Goal: Use online tool/utility: Utilize a website feature to perform a specific function

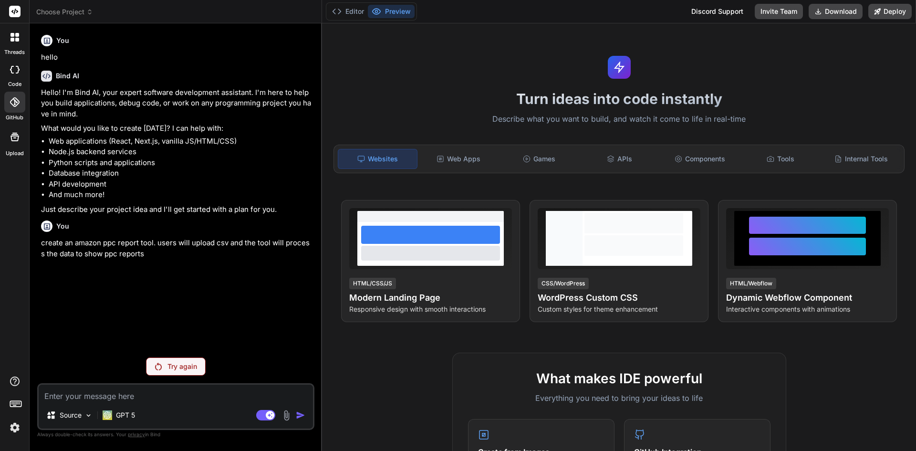
click at [10, 74] on div at bounding box center [14, 69] width 21 height 19
click at [10, 42] on div at bounding box center [15, 37] width 20 height 20
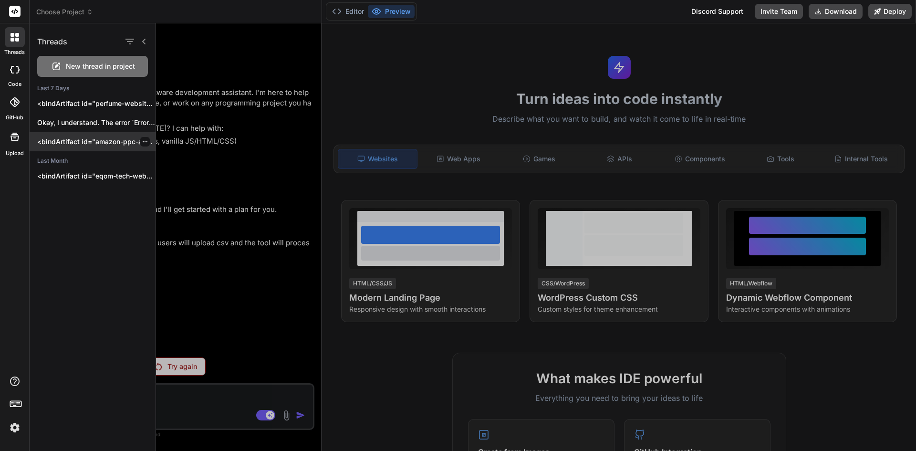
click at [77, 144] on p "<bindArtifact id="amazon-ppc-agency-landing" title="Amazon PPC Agency Landing P…" at bounding box center [96, 142] width 118 height 10
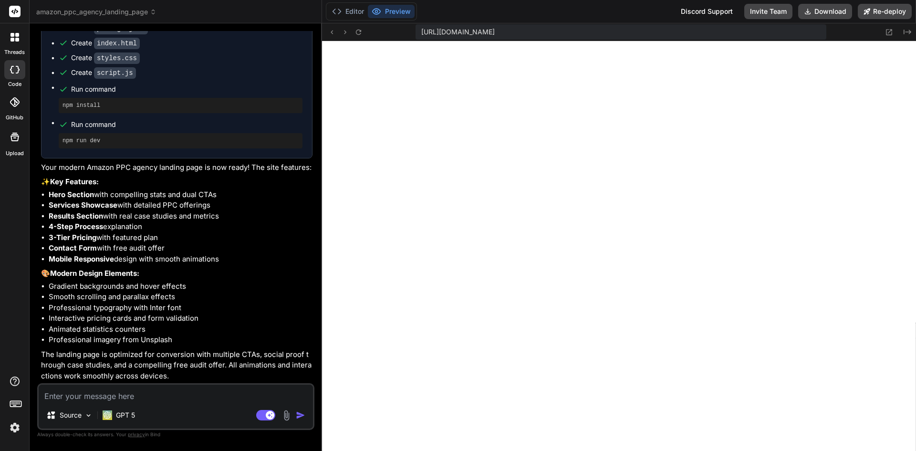
scroll to position [326, 0]
click at [15, 40] on icon at bounding box center [14, 37] width 9 height 9
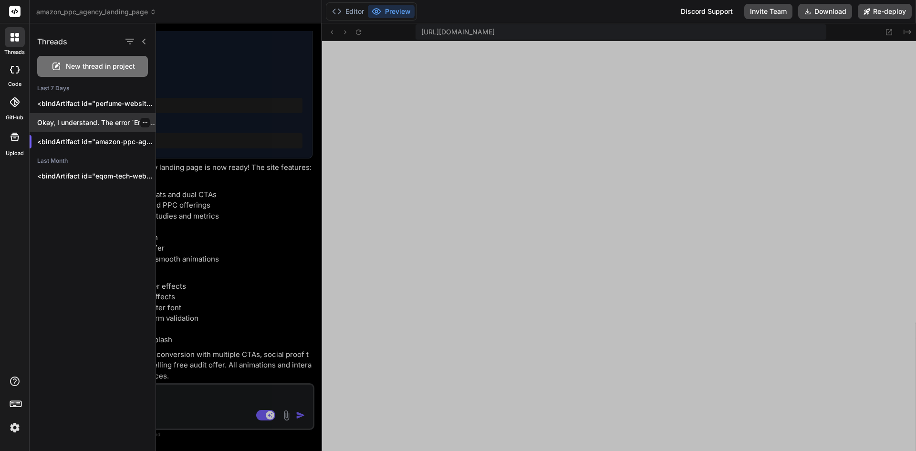
click at [83, 124] on p "Okay, I understand. The error `Error initializing..." at bounding box center [96, 123] width 118 height 10
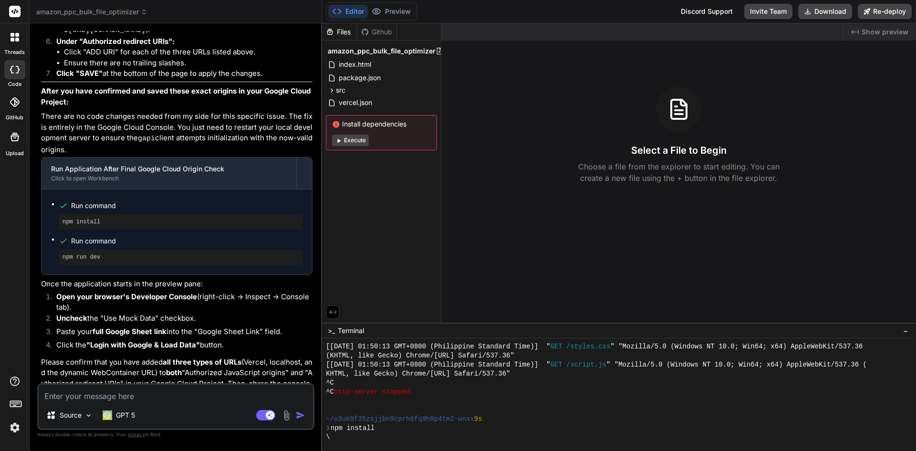
scroll to position [4519, 0]
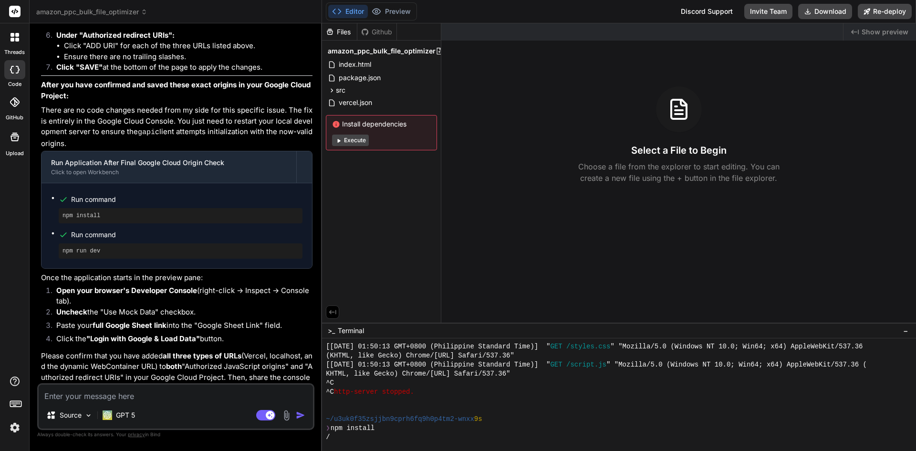
click at [358, 10] on button "Editor" at bounding box center [348, 11] width 40 height 13
click at [347, 143] on button "Execute" at bounding box center [350, 140] width 37 height 11
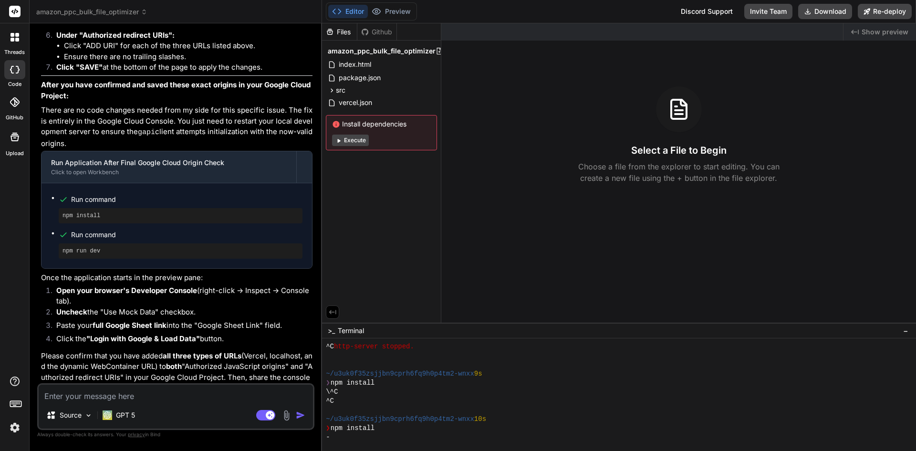
click at [347, 143] on button "Execute" at bounding box center [350, 140] width 37 height 11
click at [156, 400] on textarea at bounding box center [176, 392] width 274 height 17
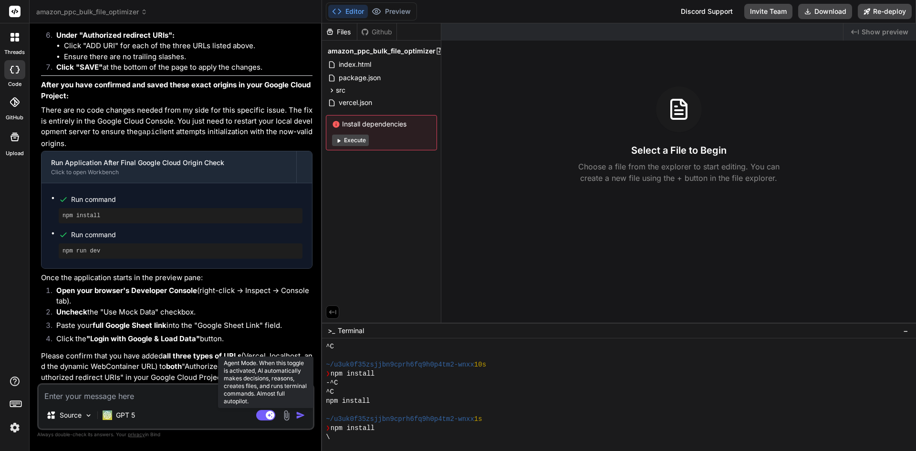
click at [267, 417] on rect at bounding box center [270, 415] width 9 height 9
click at [267, 417] on rect at bounding box center [265, 415] width 19 height 10
type textarea "x"
click at [145, 397] on textarea at bounding box center [176, 392] width 274 height 17
type textarea "c"
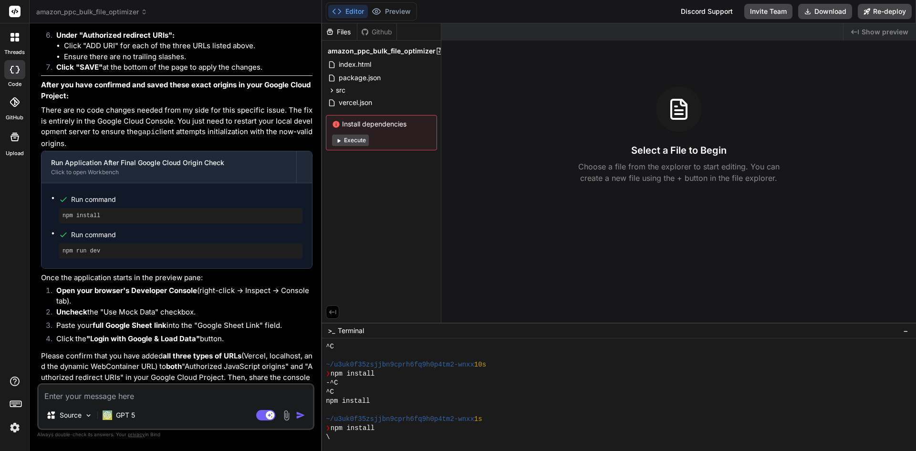
type textarea "x"
type textarea "ca"
type textarea "x"
type textarea "can"
type textarea "x"
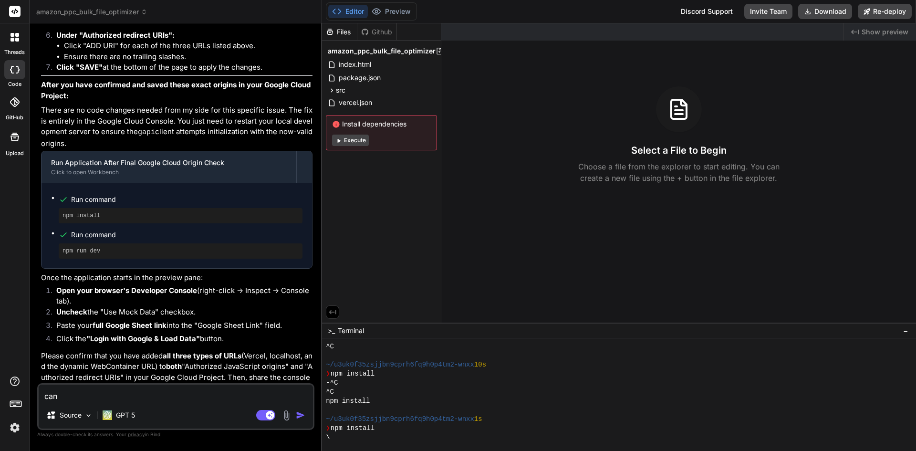
type textarea "can't"
type textarea "x"
type textarea "can't"
type textarea "x"
type textarea "can't p"
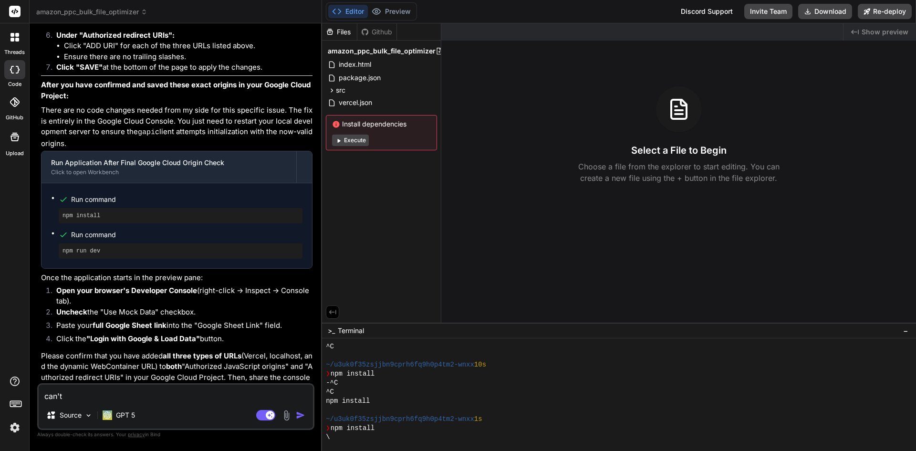
type textarea "x"
type textarea "can't pr"
type textarea "x"
type textarea "can't pre"
type textarea "x"
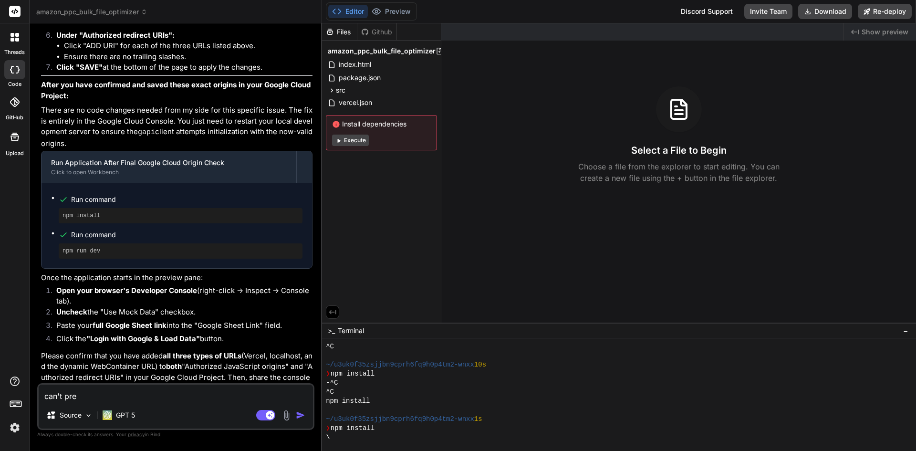
type textarea "can't prev"
type textarea "x"
type textarea "can't previ"
type textarea "x"
type textarea "can't previe"
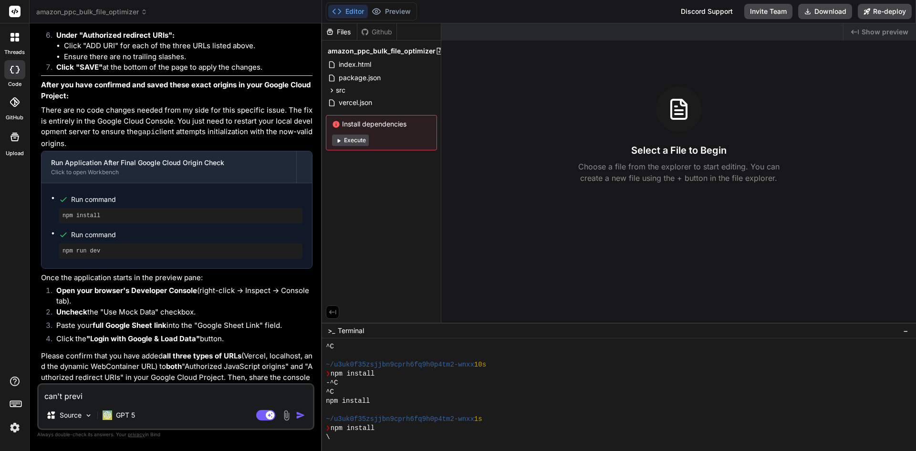
type textarea "x"
type textarea "can't preview"
type textarea "x"
type textarea "can't preview"
type textarea "x"
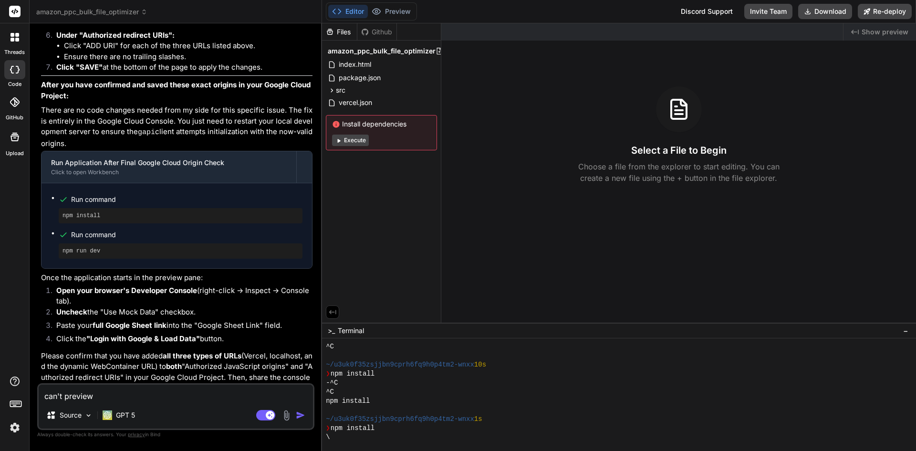
type textarea "can't preview t"
type textarea "x"
type textarea "can't preview th"
type textarea "x"
type textarea "can't preview the"
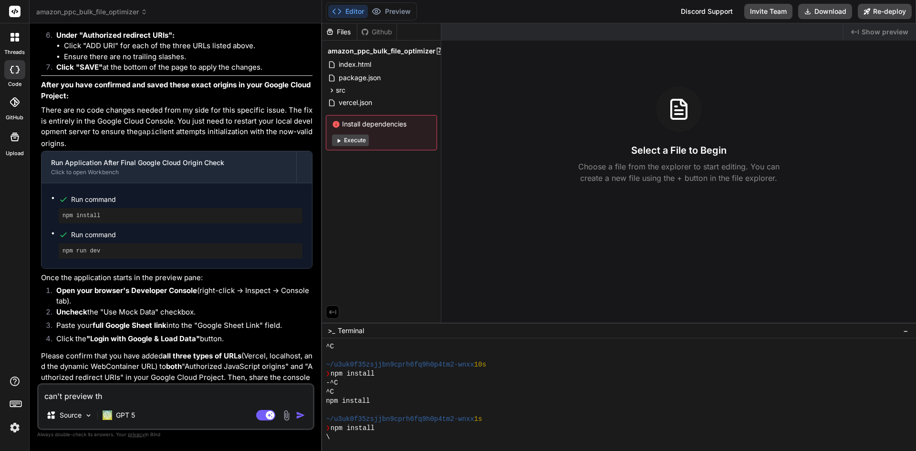
type textarea "x"
type textarea "can't preview the"
type textarea "x"
type textarea "can't preview the s"
type textarea "x"
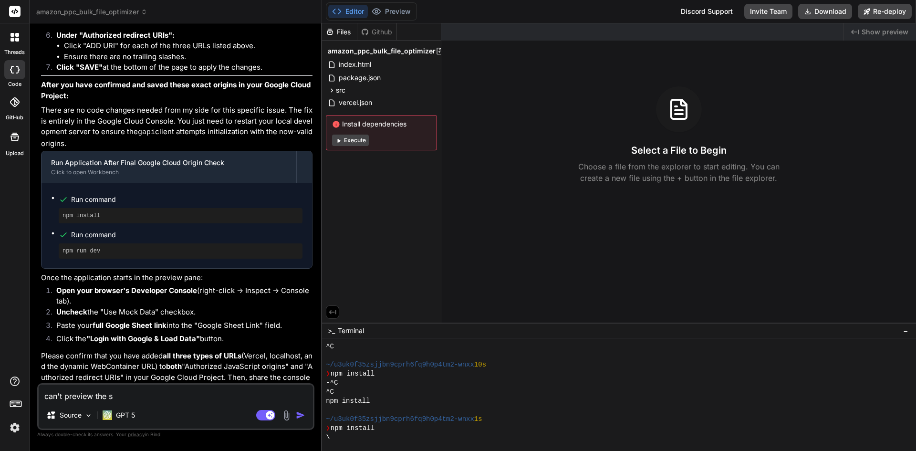
type textarea "can't preview the si"
type textarea "x"
type textarea "can't preview the sit"
type textarea "x"
type textarea "can't preview the site"
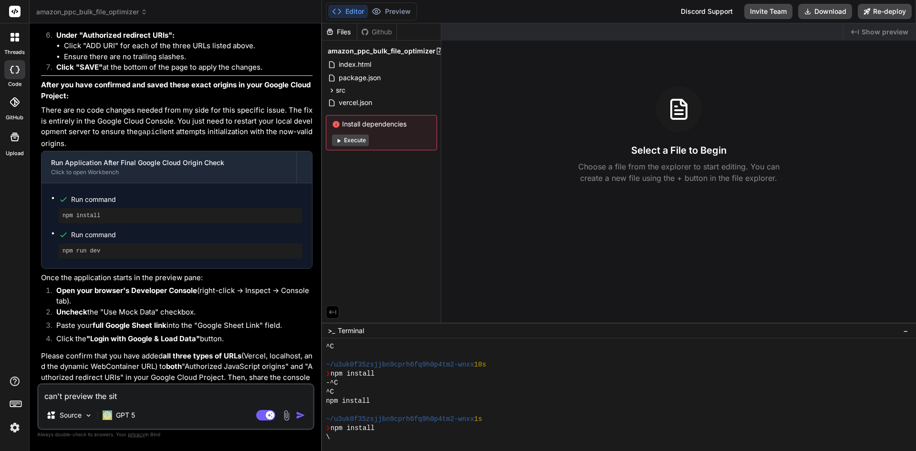
type textarea "x"
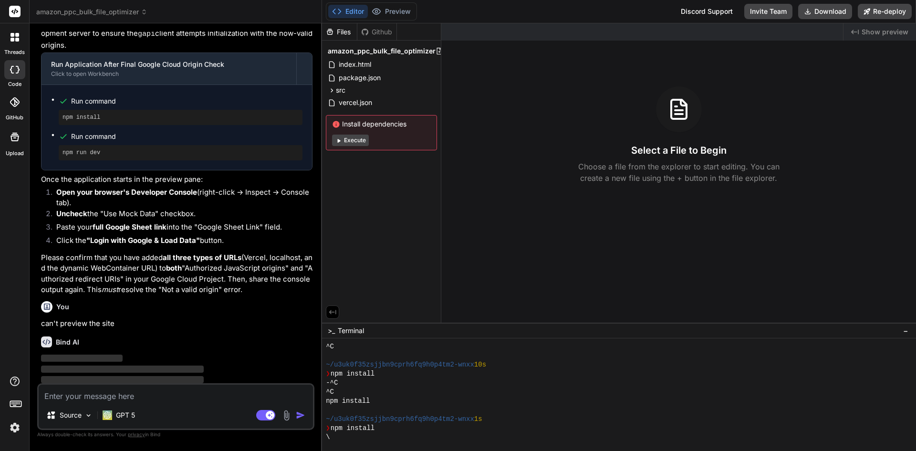
scroll to position [4619, 0]
click at [16, 433] on img at bounding box center [15, 427] width 16 height 16
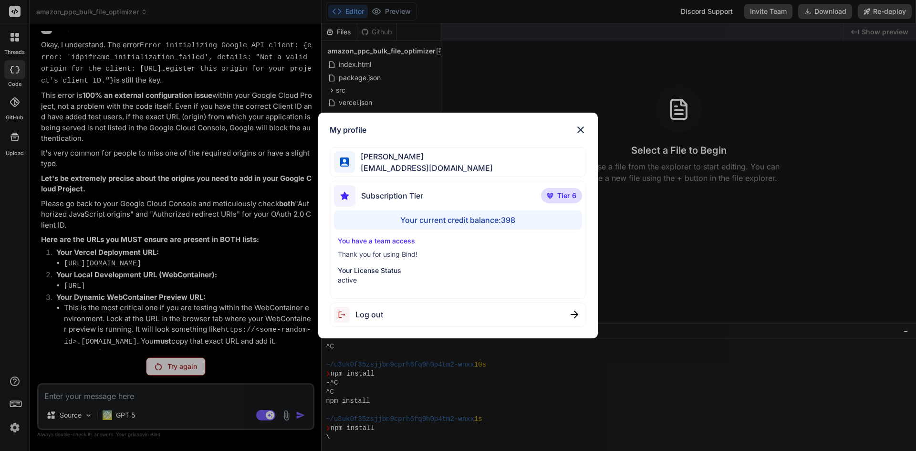
scroll to position [4040, 0]
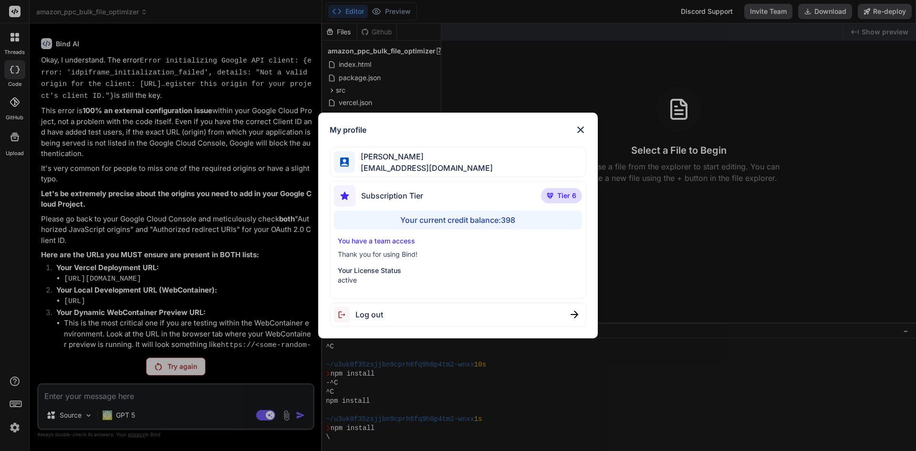
click at [584, 130] on img at bounding box center [580, 129] width 11 height 11
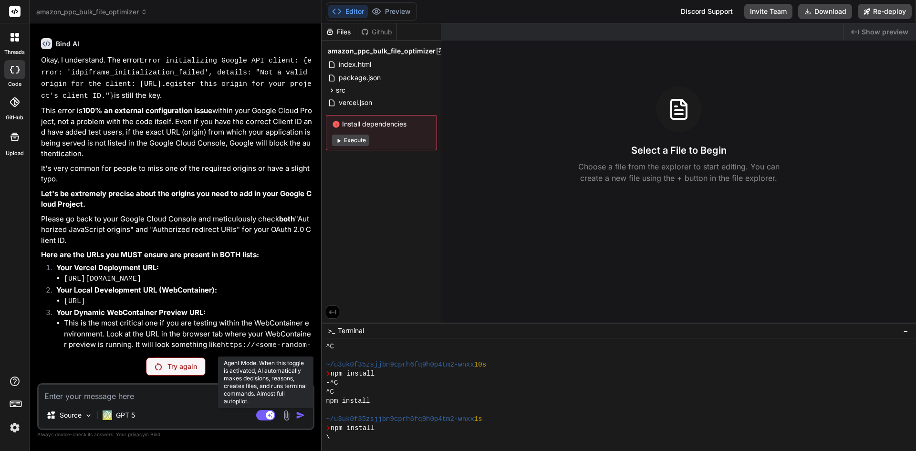
click at [266, 413] on rect at bounding box center [270, 415] width 9 height 9
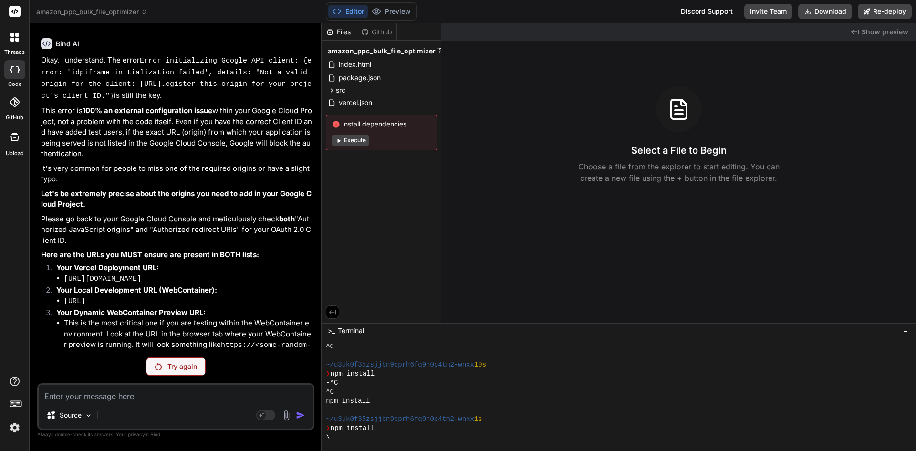
click at [140, 390] on textarea at bounding box center [176, 392] width 274 height 17
click at [166, 366] on div "Try again" at bounding box center [176, 366] width 60 height 18
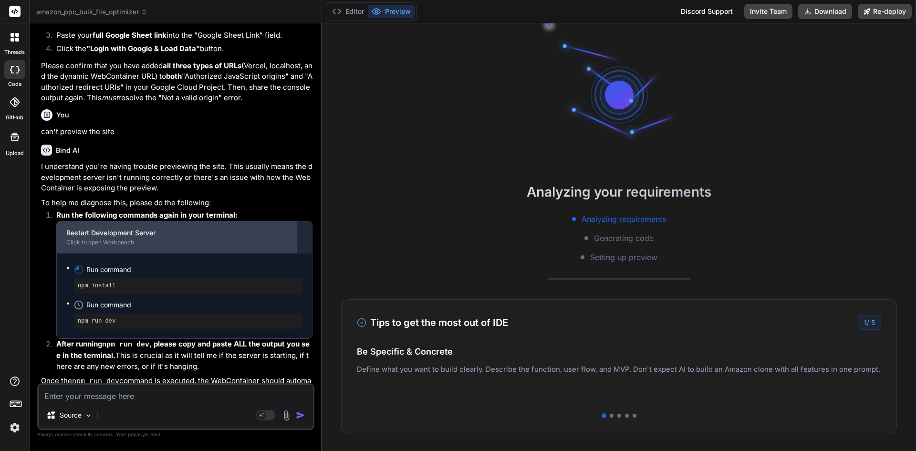
scroll to position [4834, 0]
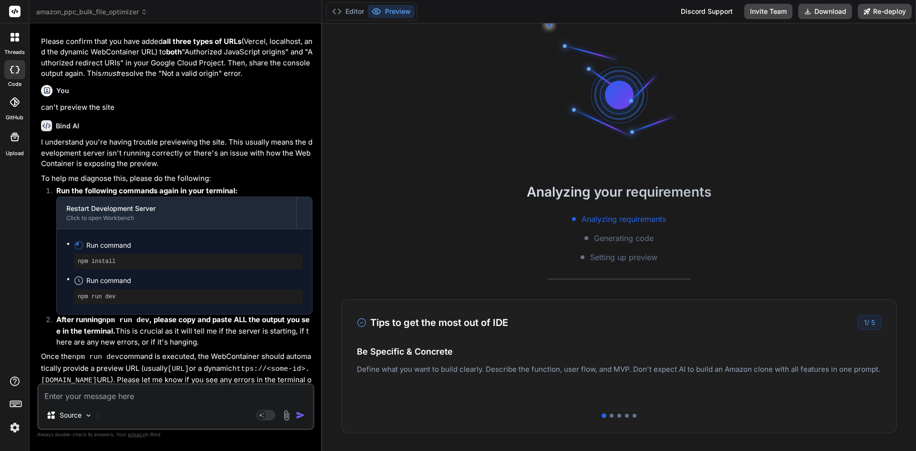
click at [16, 428] on img at bounding box center [15, 427] width 16 height 16
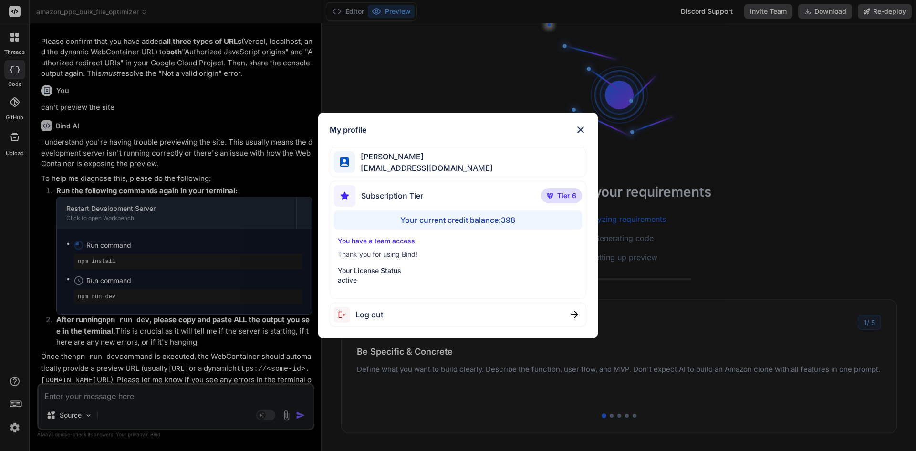
click at [584, 132] on img at bounding box center [580, 129] width 11 height 11
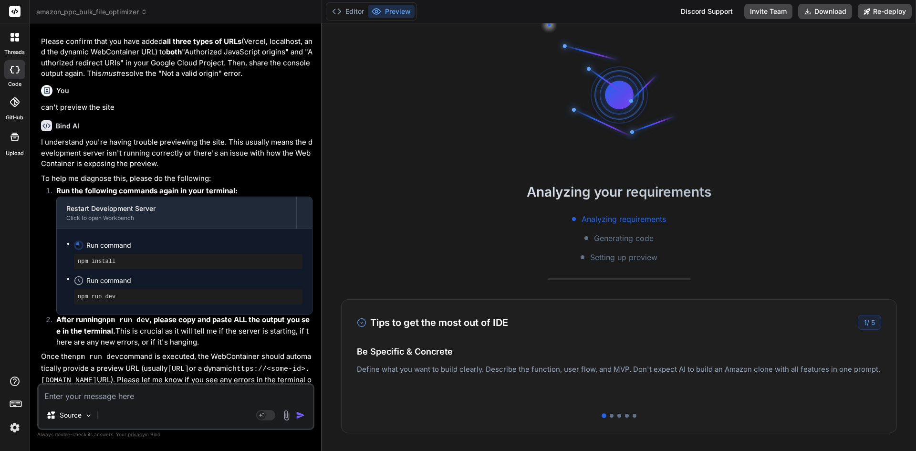
click at [15, 428] on img at bounding box center [15, 427] width 16 height 16
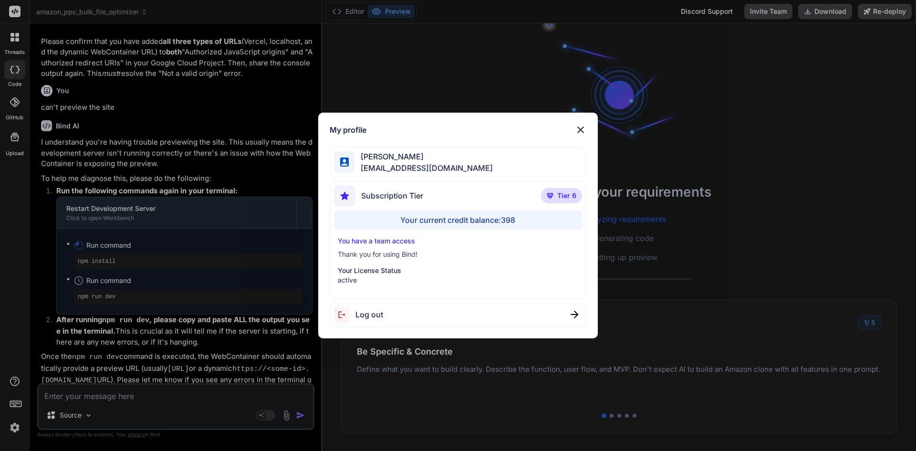
click at [21, 266] on div "My profile [PERSON_NAME] [PERSON_NAME][EMAIL_ADDRESS][DOMAIN_NAME] Subscription…" at bounding box center [458, 225] width 916 height 451
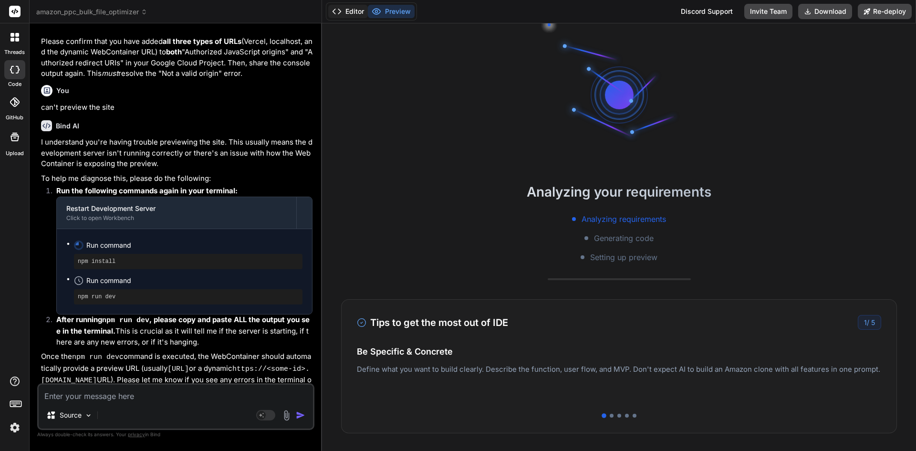
click at [358, 13] on button "Editor" at bounding box center [348, 11] width 40 height 13
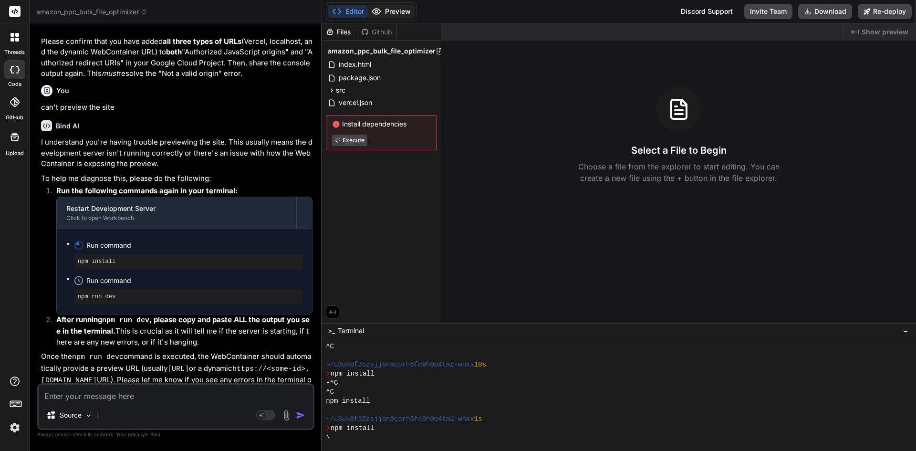
click at [382, 13] on button "Preview" at bounding box center [391, 11] width 47 height 13
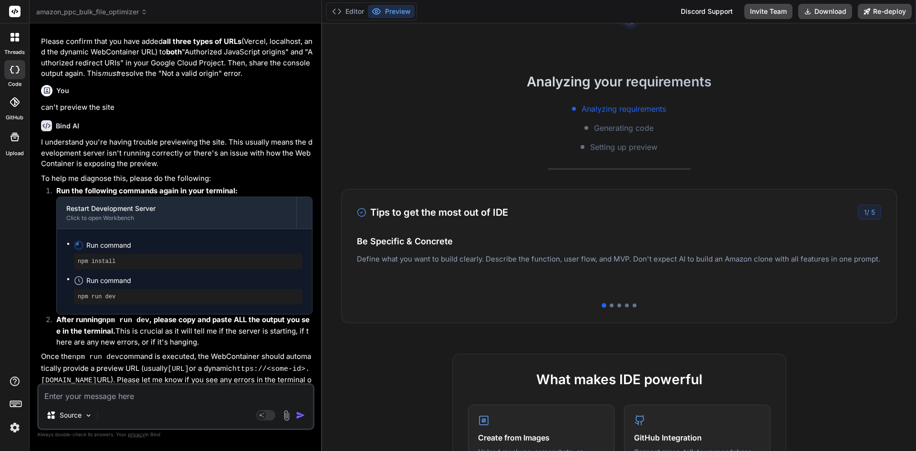
scroll to position [0, 0]
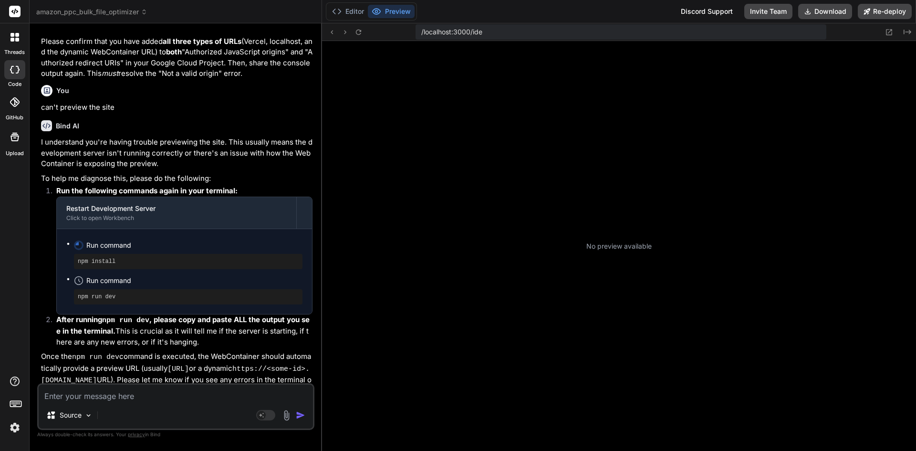
type textarea "x"
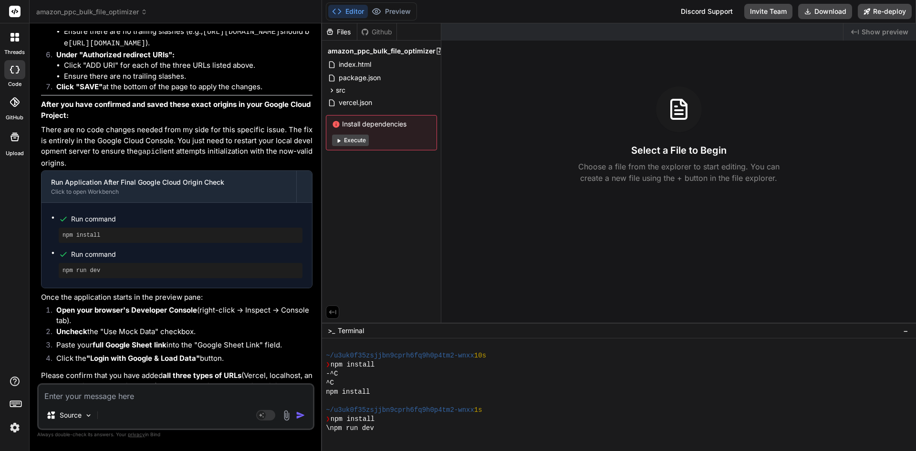
scroll to position [4786, 0]
